Goal: Find specific page/section: Find specific page/section

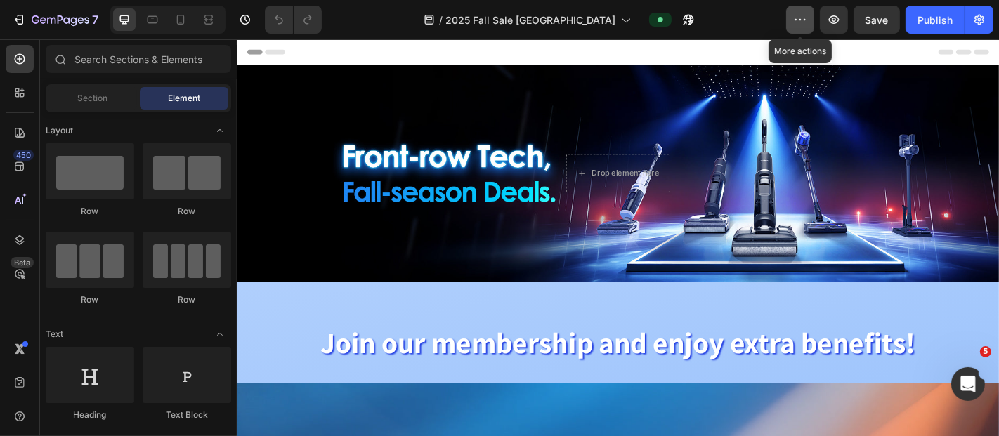
click at [666, 18] on icon "button" at bounding box center [800, 20] width 14 height 14
click at [666, 25] on icon "button" at bounding box center [834, 20] width 14 height 14
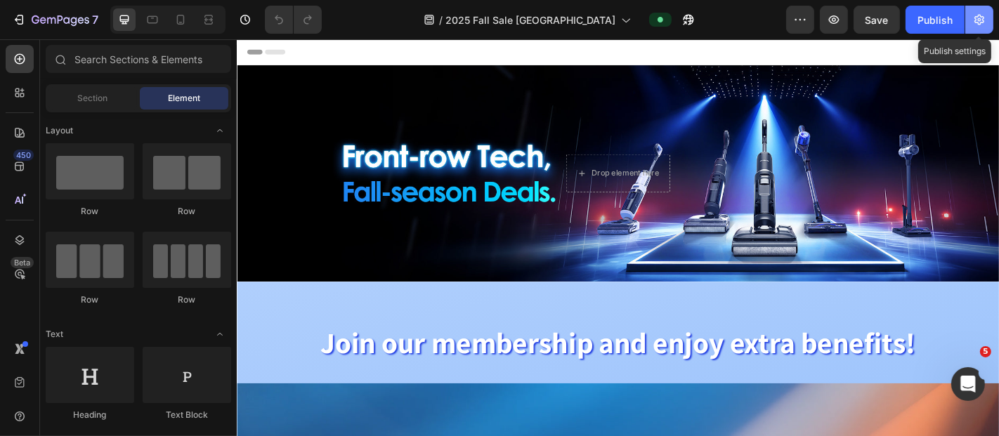
click at [666, 20] on icon "button" at bounding box center [979, 20] width 14 height 14
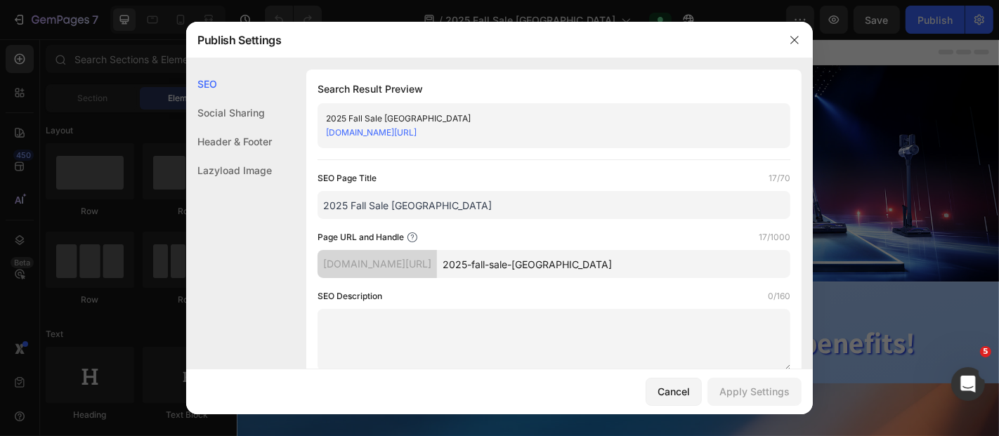
drag, startPoint x: 556, startPoint y: 133, endPoint x: 317, endPoint y: 132, distance: 238.8
click at [317, 132] on div "2025 Fall Sale UK tineco-uk.myshopify.com/pages/2025-fall-sale-uk" at bounding box center [553, 125] width 473 height 45
click at [666, 47] on button "button" at bounding box center [794, 40] width 22 height 22
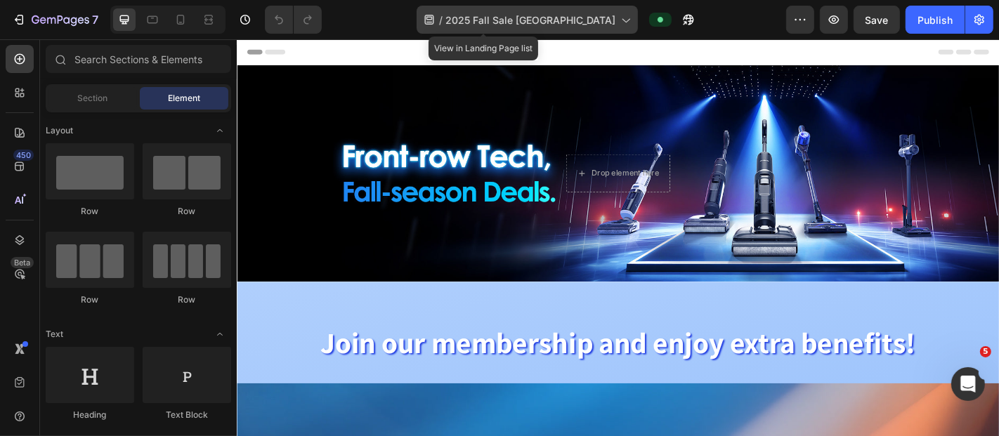
click at [541, 17] on span "2025 Fall Sale UK" at bounding box center [530, 20] width 170 height 15
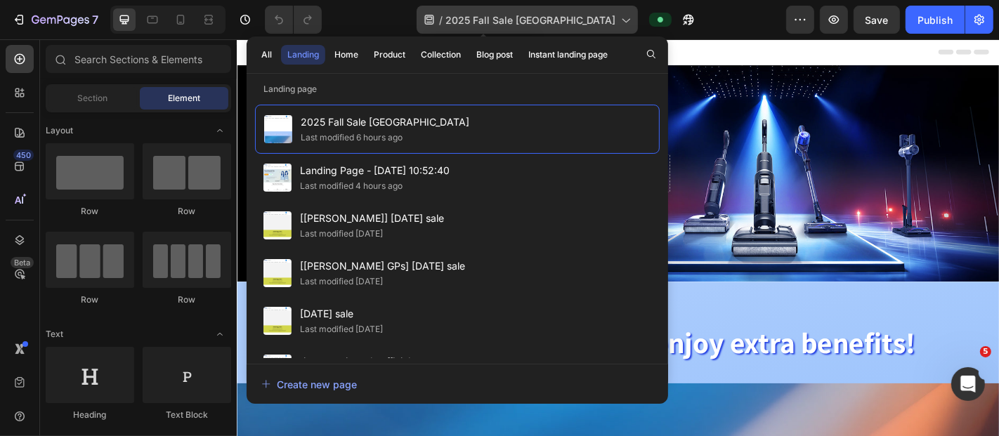
click at [541, 17] on span "2025 Fall Sale UK" at bounding box center [530, 20] width 170 height 15
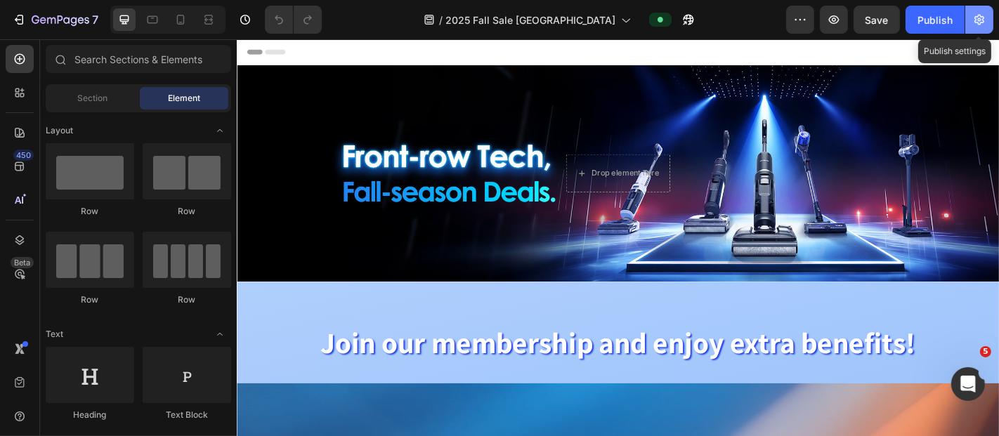
click at [666, 22] on icon "button" at bounding box center [979, 20] width 10 height 11
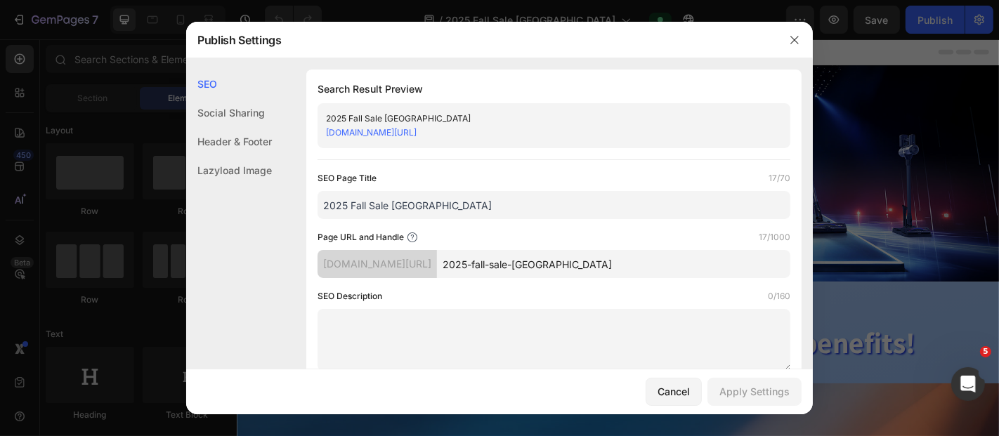
drag, startPoint x: 546, startPoint y: 133, endPoint x: 307, endPoint y: 129, distance: 238.8
click at [307, 129] on div "Search Result Preview 2025 Fall Sale UK tineco-uk.myshopify.com/pages/2025-fall…" at bounding box center [553, 226] width 495 height 313
copy link "tineco-uk.myshopify.com/pages/2025-fall-sale-uk"
